Goal: Check status

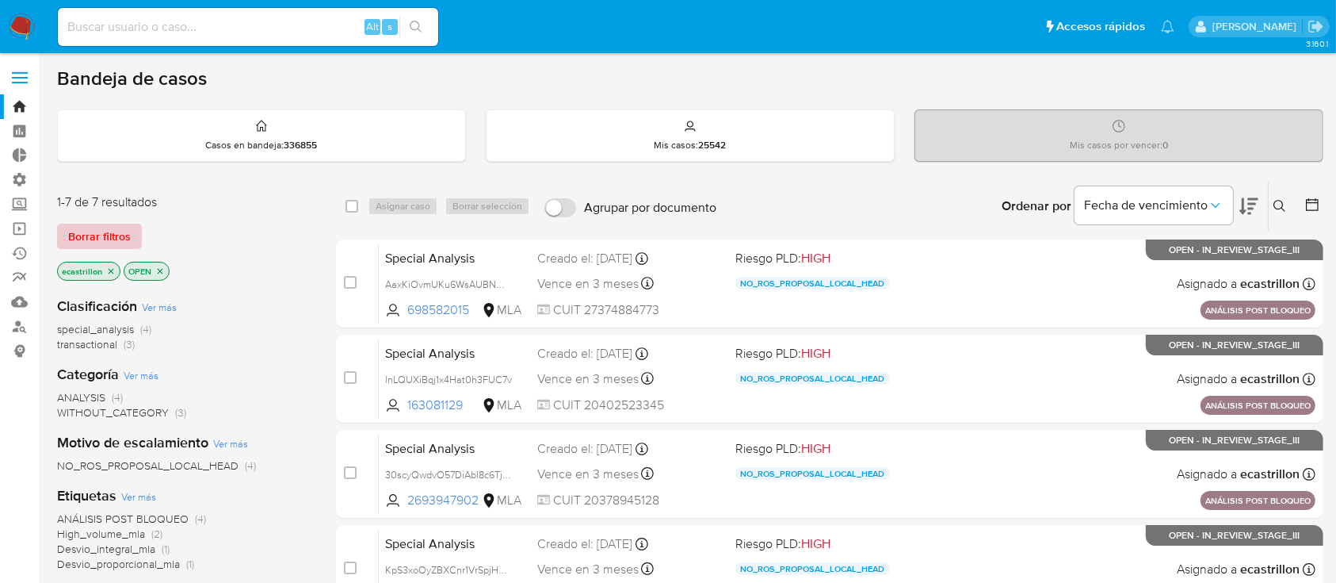
click at [108, 231] on span "Borrar filtros" at bounding box center [99, 236] width 63 height 22
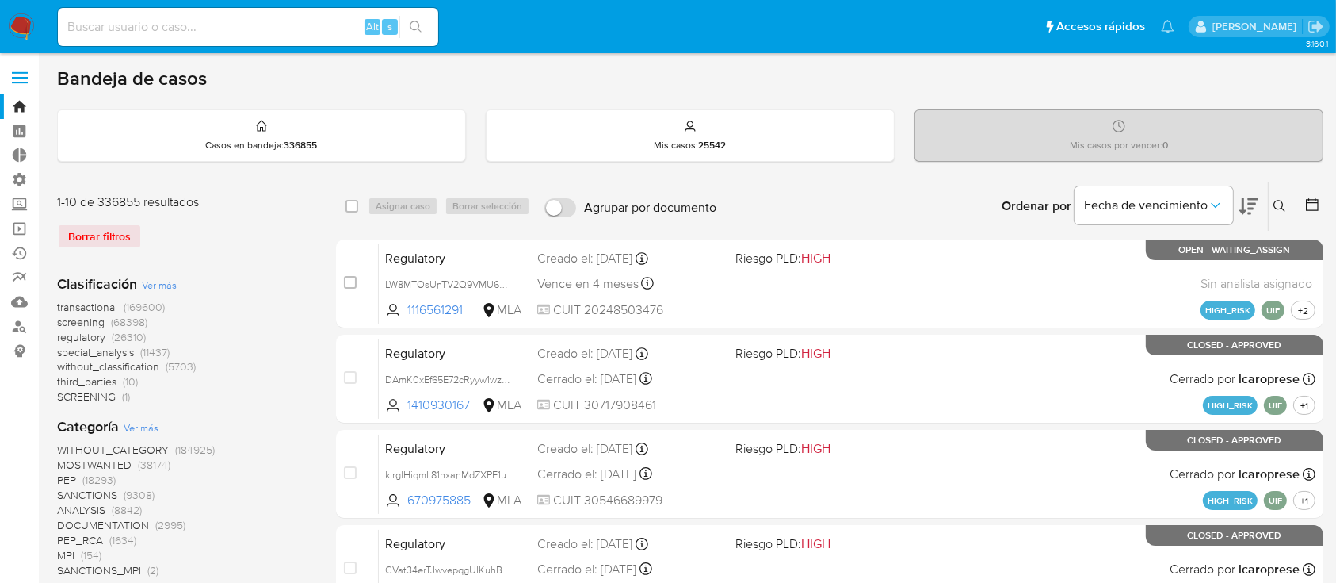
click at [185, 32] on input at bounding box center [248, 27] width 380 height 21
paste input "dSLzm719WUXVE2xoExNKlWXN"
type input "dSLzm719WUXVE2xoExNKlWXN"
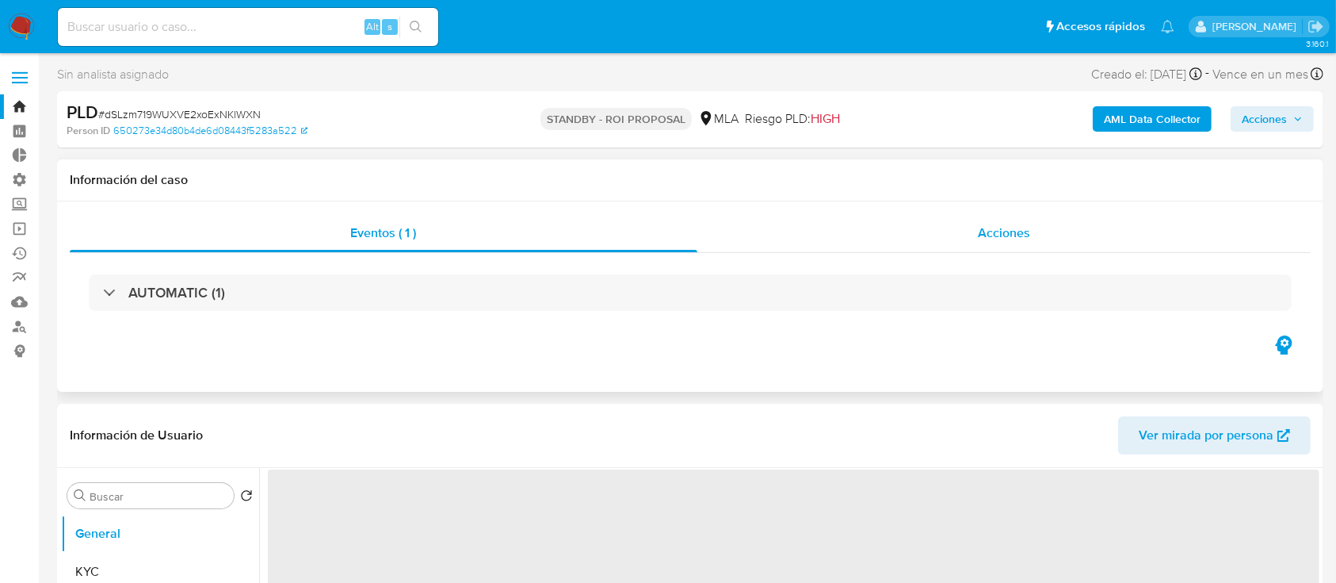
click at [879, 232] on div "Acciones" at bounding box center [1005, 233] width 614 height 38
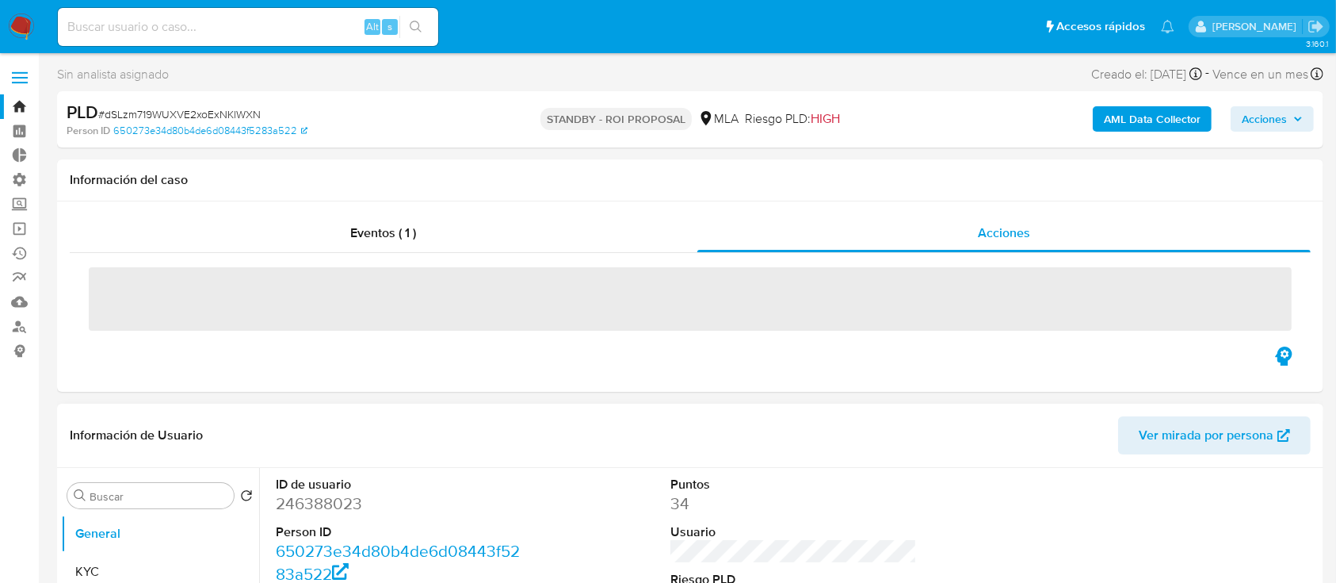
select select "10"
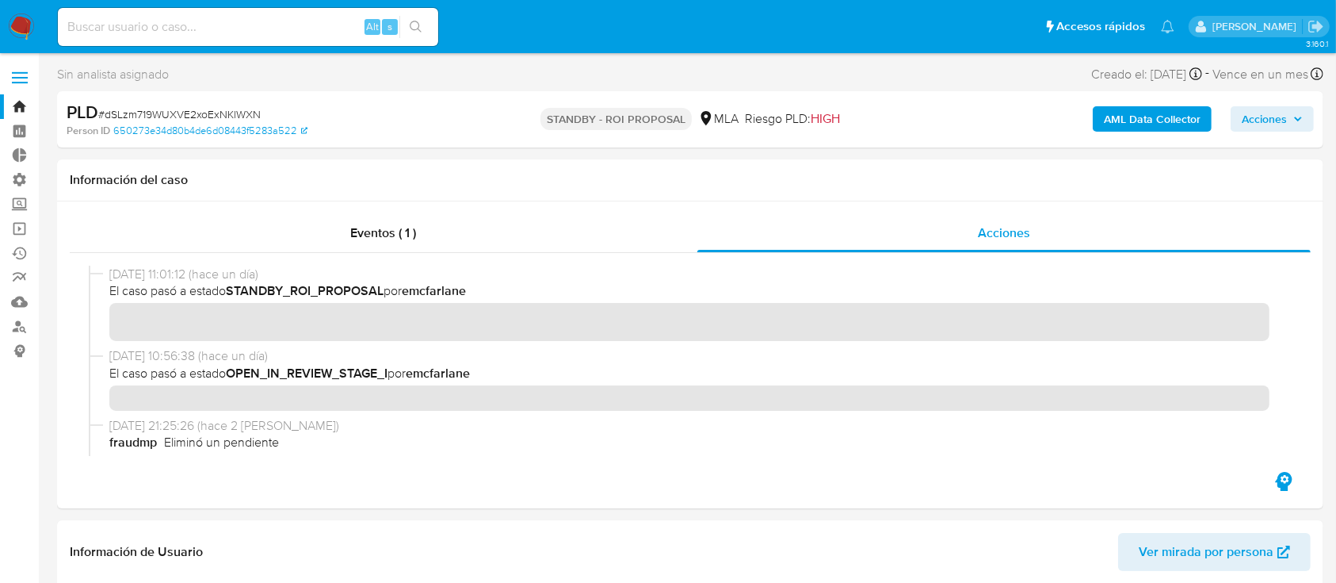
click at [186, 111] on span "# dSLzm719WUXVE2xoExNKlWXN" at bounding box center [179, 114] width 162 height 16
copy span "dSLzm719WUXVE2xoExNKlWXN"
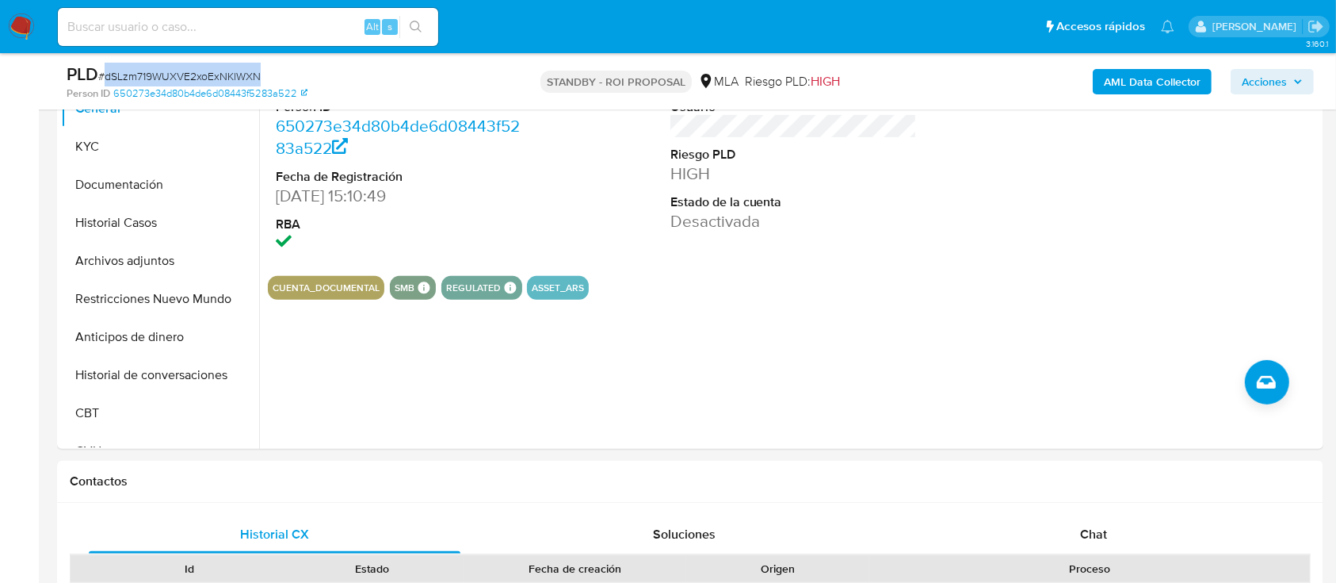
scroll to position [487, 0]
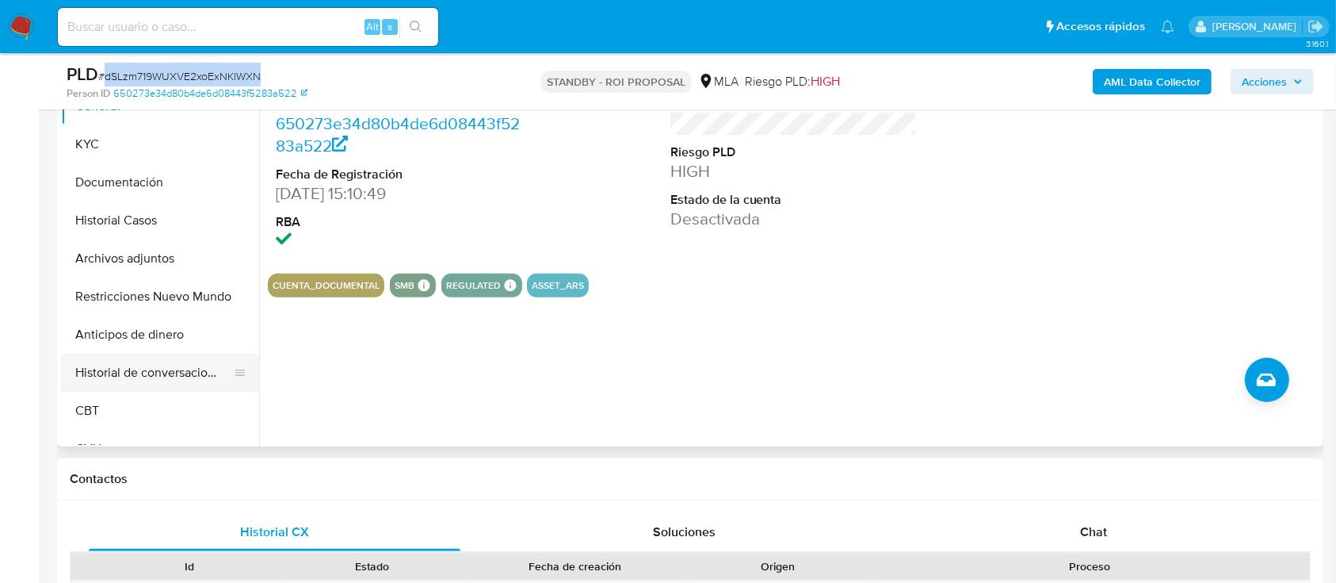
click at [136, 357] on button "Historial de conversaciones" at bounding box center [153, 373] width 185 height 38
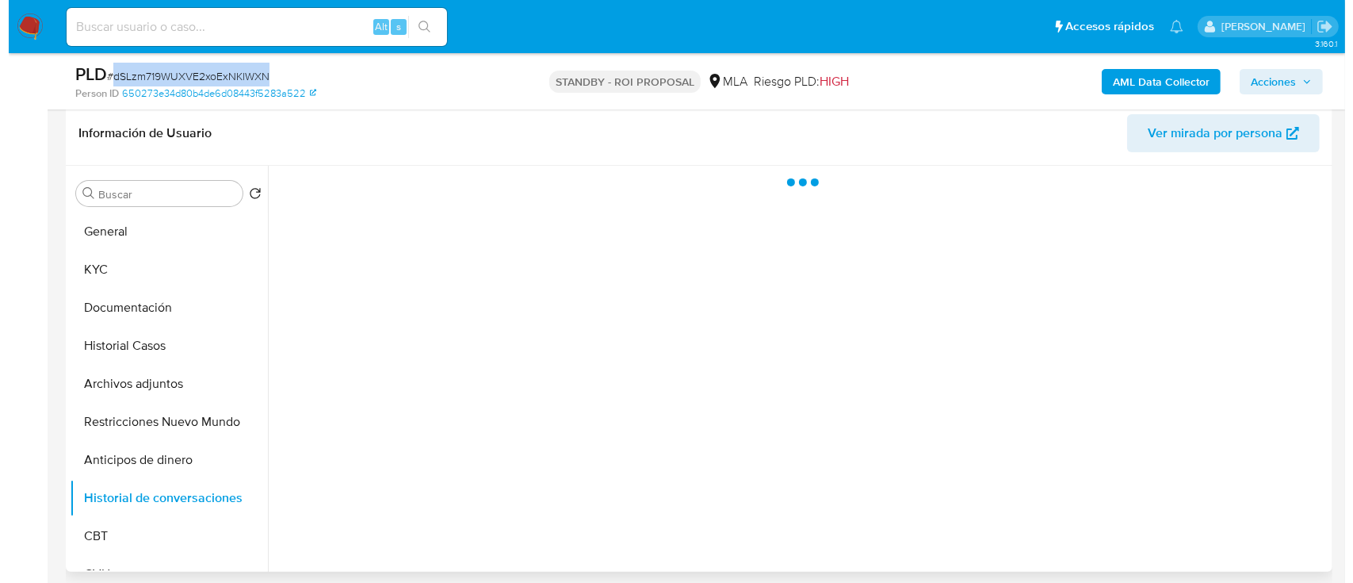
scroll to position [361, 0]
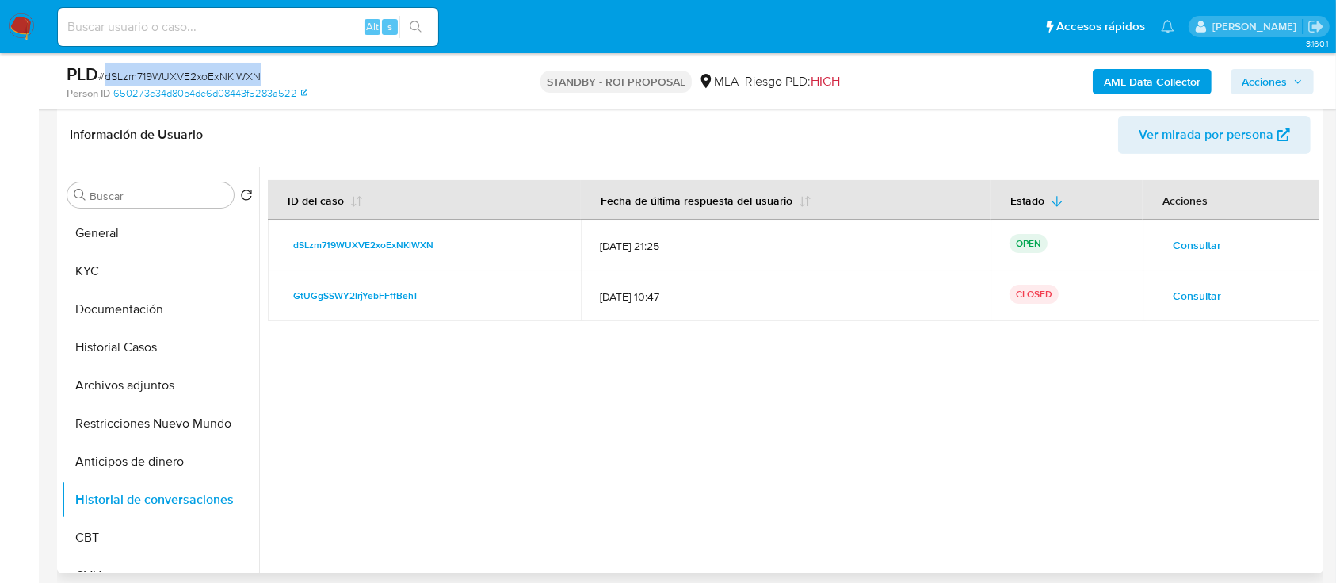
click at [1192, 246] on span "Consultar" at bounding box center [1197, 245] width 48 height 22
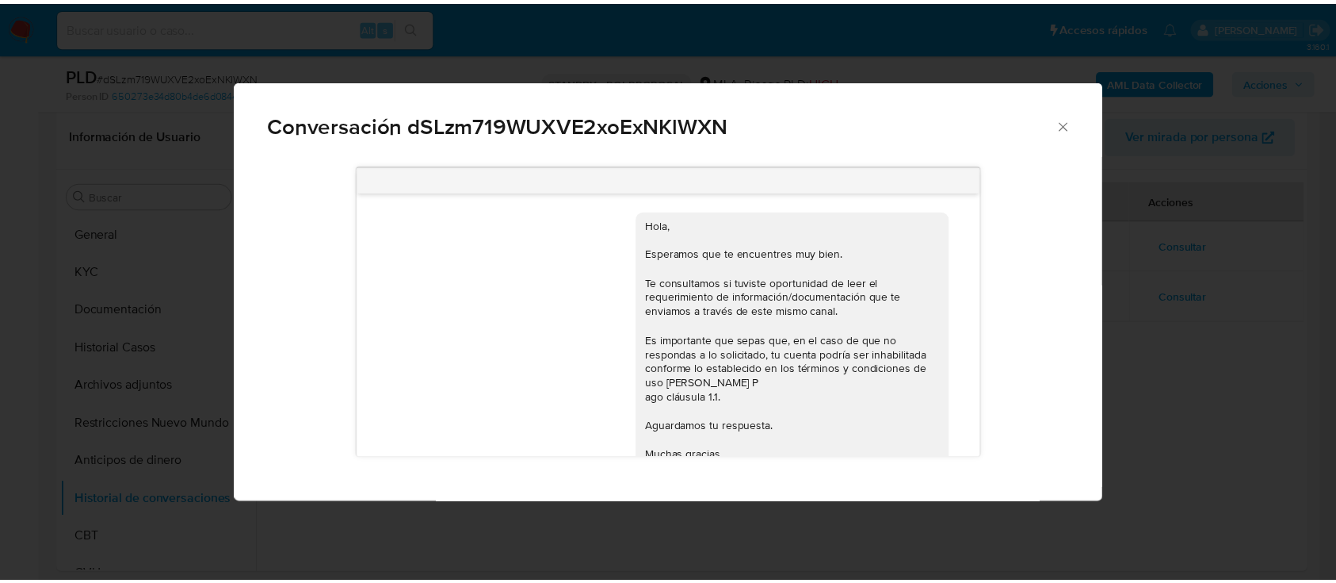
scroll to position [445, 0]
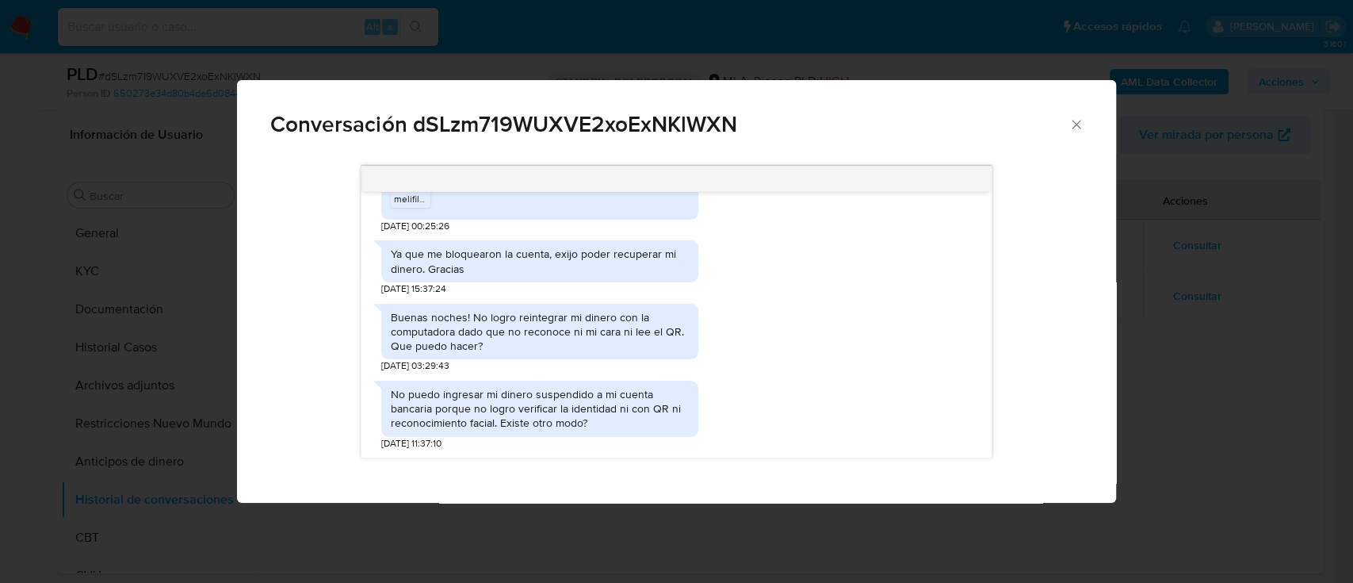
click at [1076, 124] on icon "Cerrar" at bounding box center [1076, 124] width 9 height 9
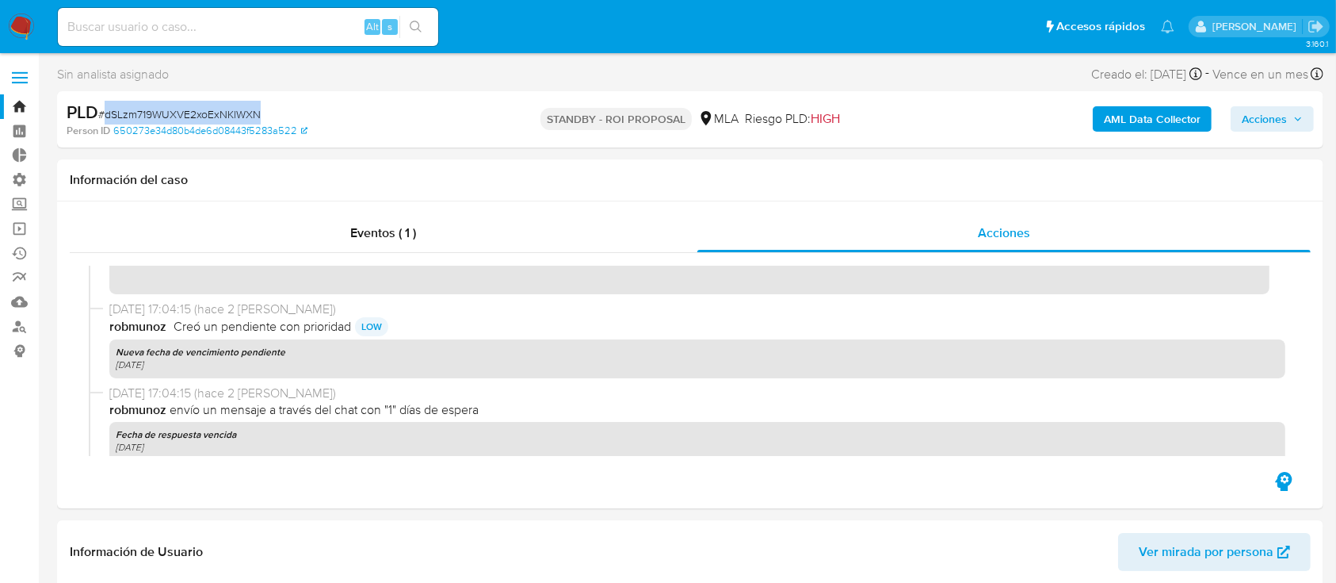
scroll to position [0, 0]
click at [10, 111] on link "Bandeja" at bounding box center [94, 106] width 189 height 25
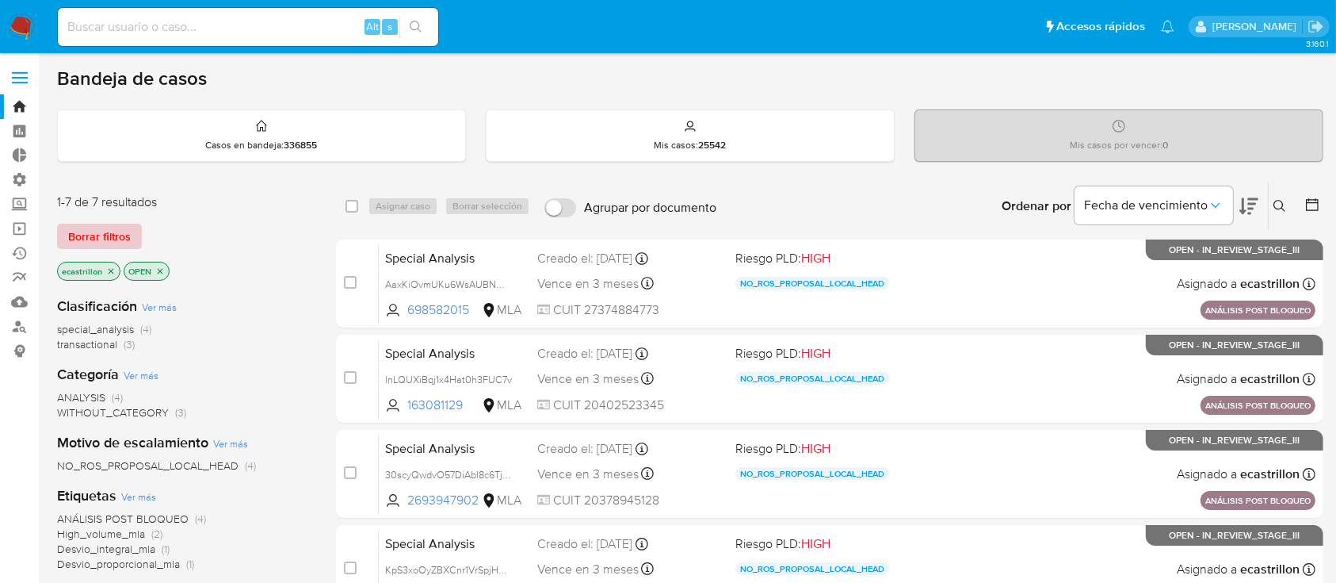
click at [98, 231] on span "Borrar filtros" at bounding box center [99, 236] width 63 height 22
